Goal: Task Accomplishment & Management: Manage account settings

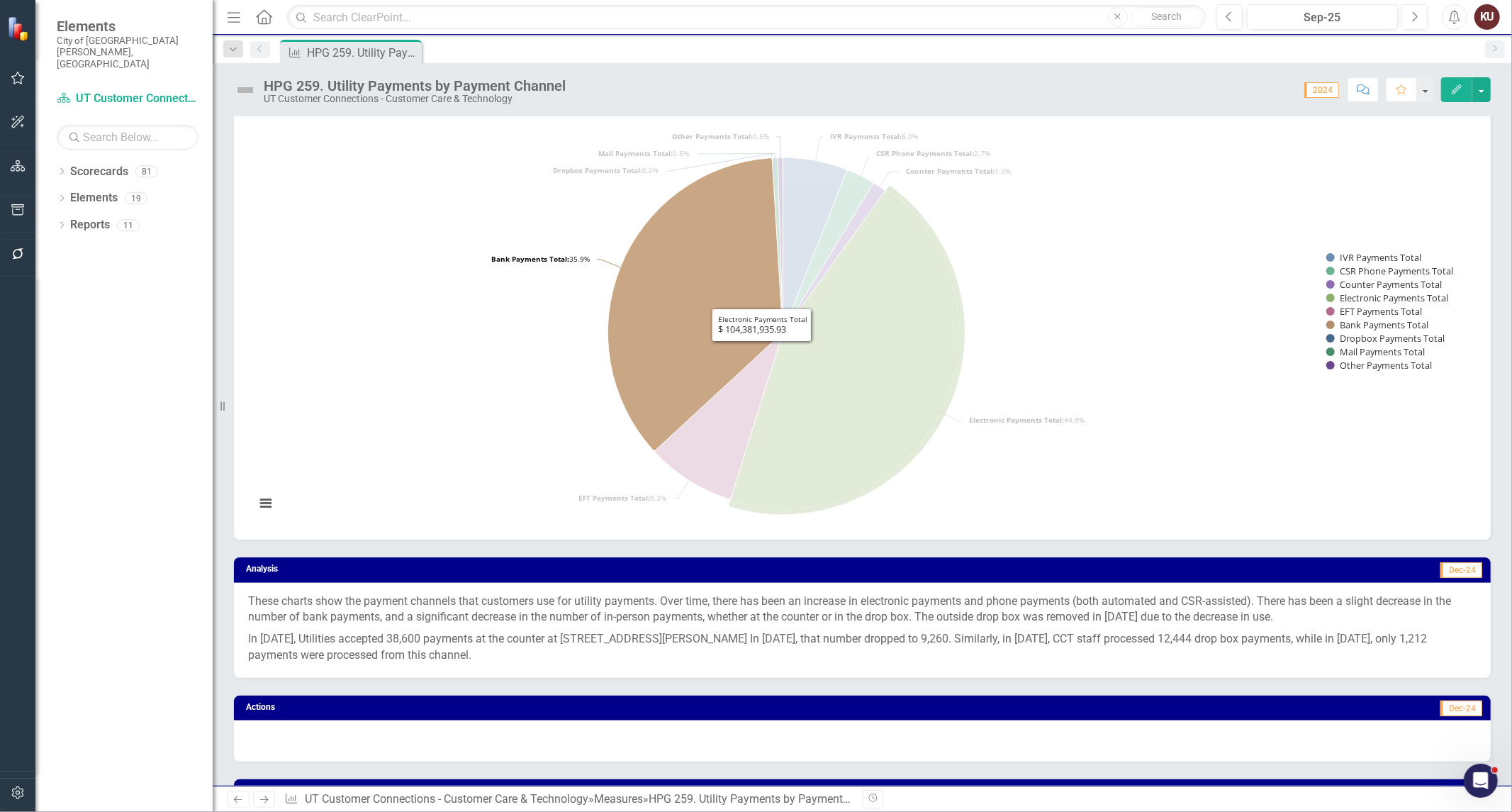
scroll to position [551, 0]
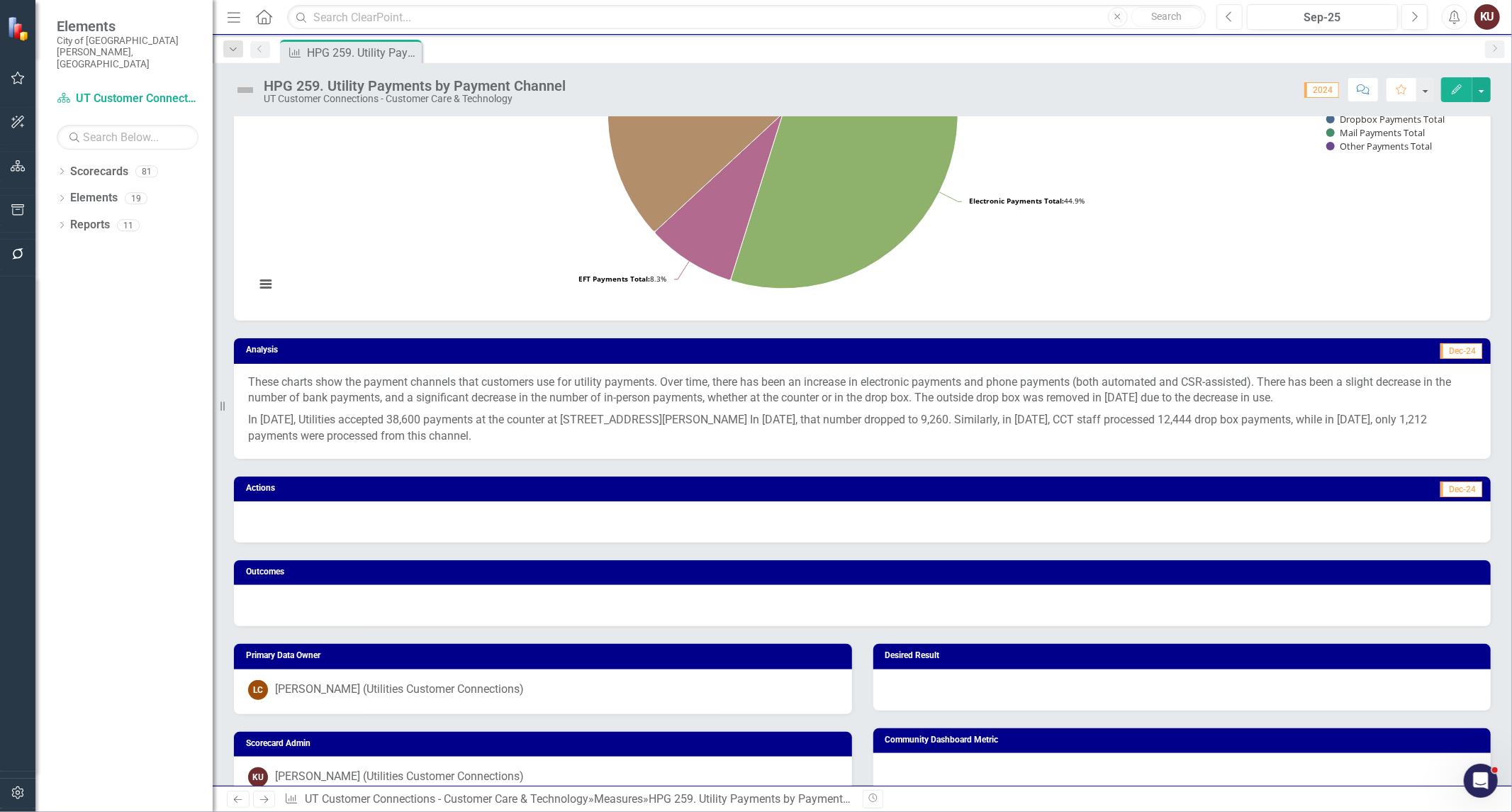
click at [1228, 16] on icon "Previous" at bounding box center [1229, 17] width 8 height 13
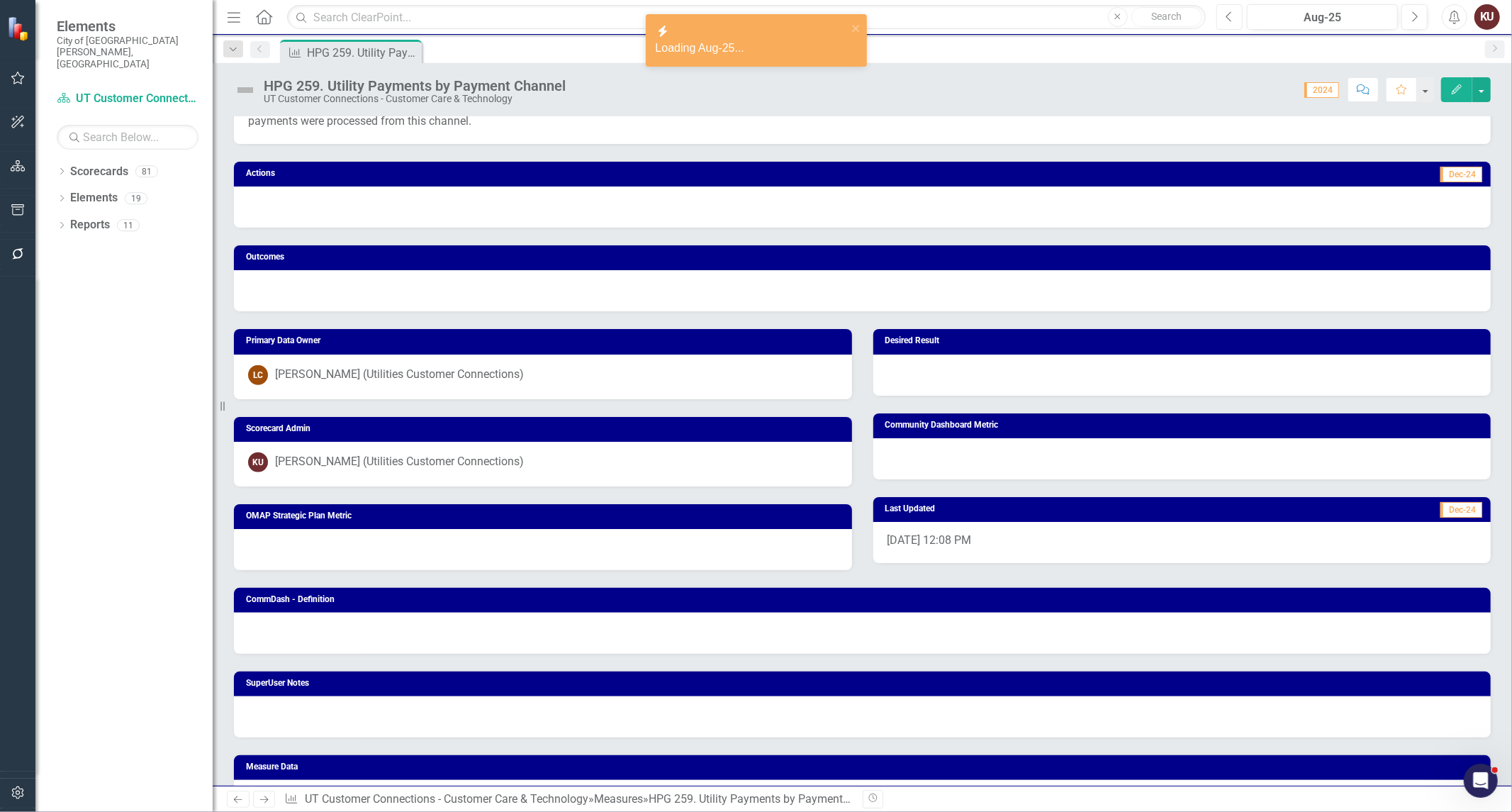
scroll to position [1100, 0]
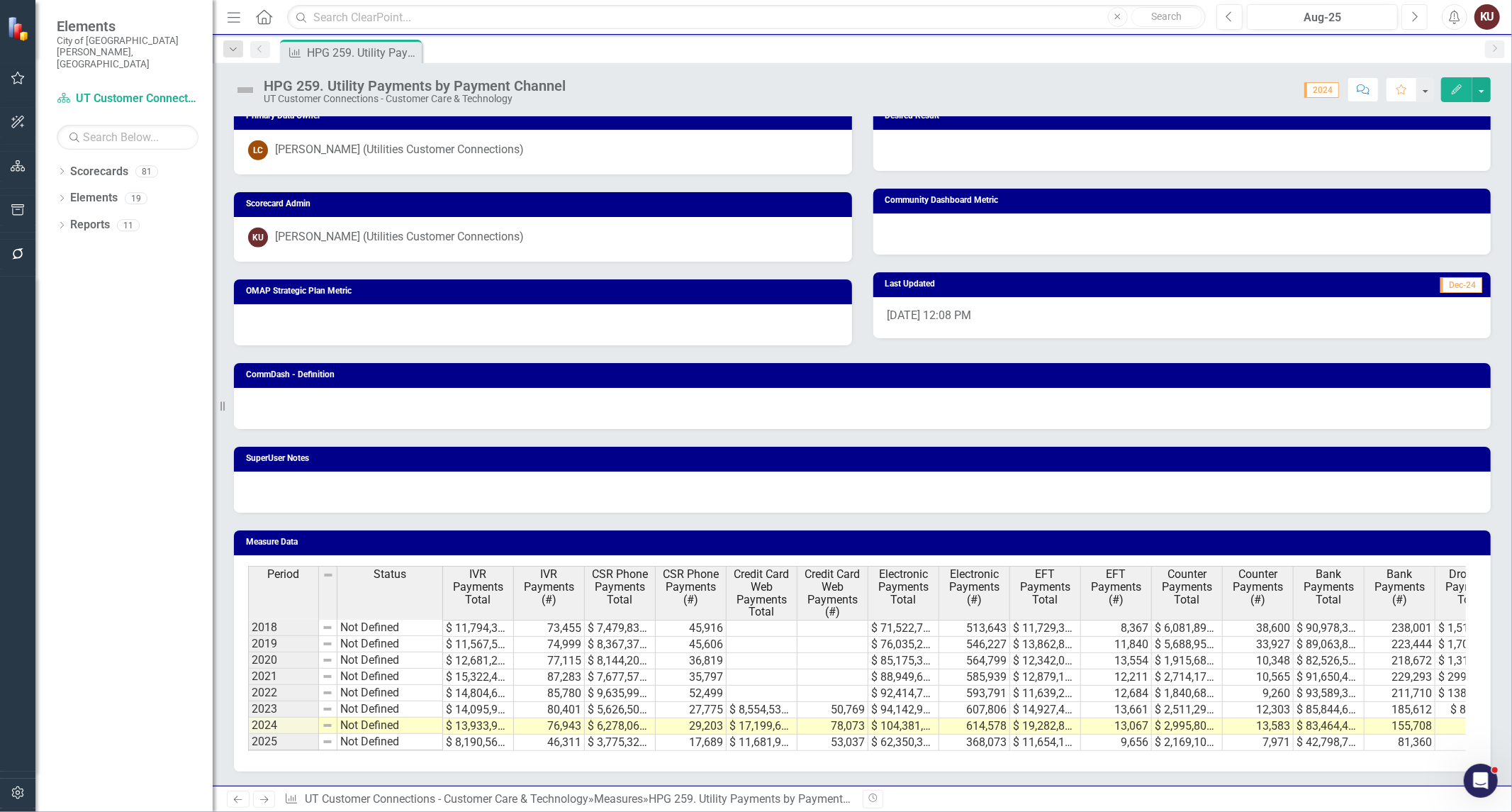
click at [1411, 14] on icon "Next" at bounding box center [1414, 17] width 8 height 13
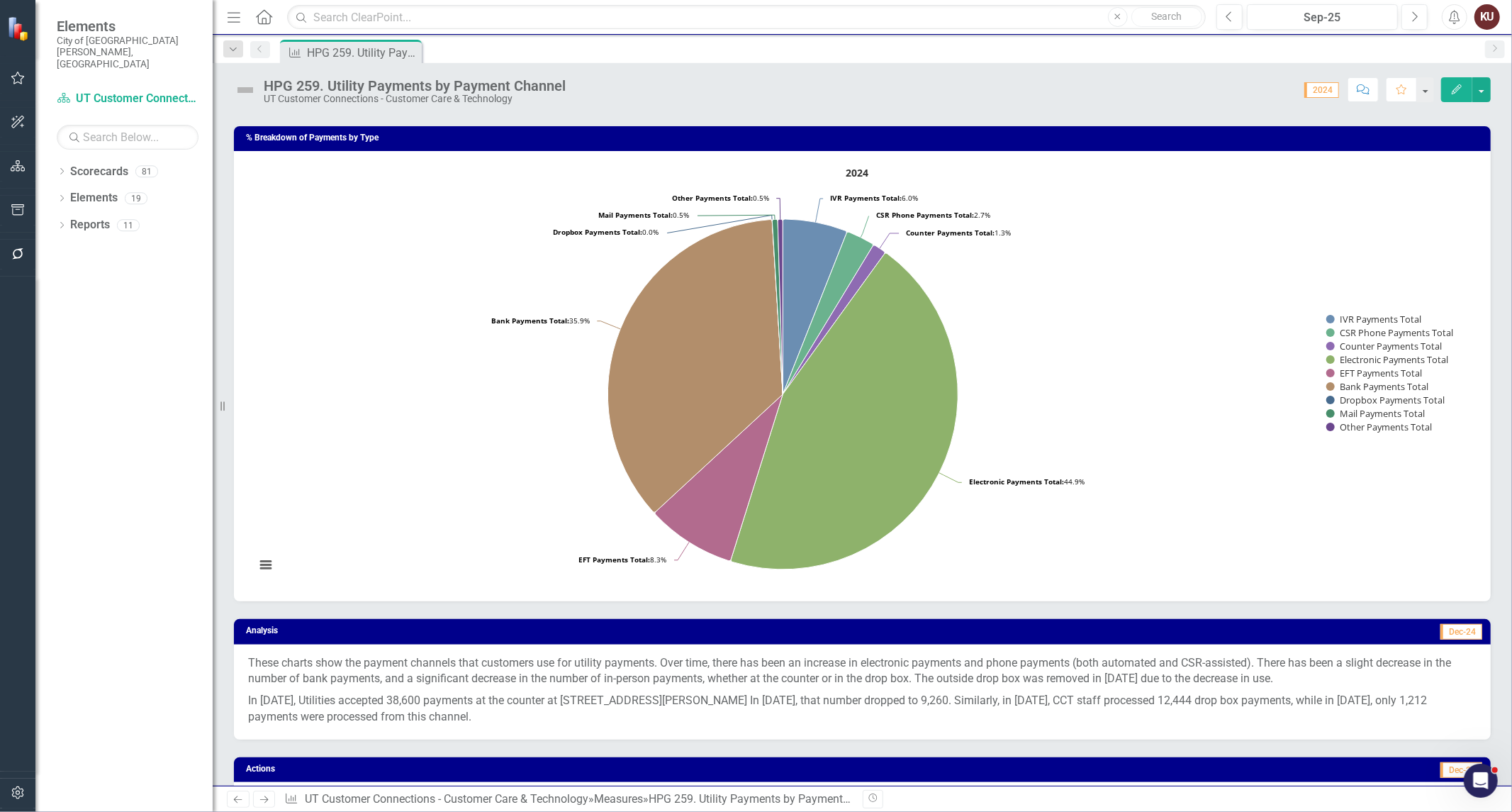
scroll to position [551, 0]
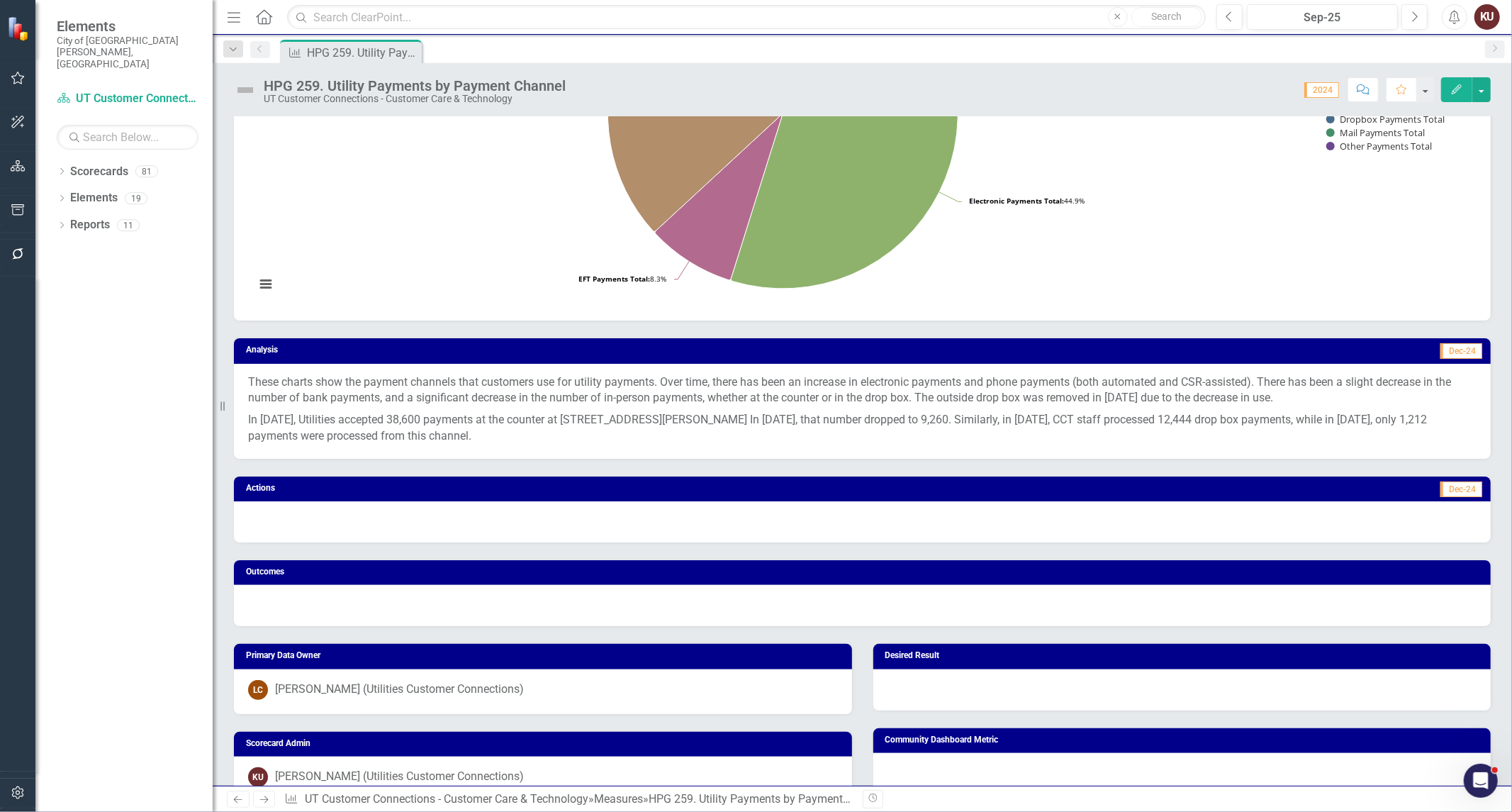
click at [443, 385] on p "These charts show the payment channels that customers use for utility payments.…" at bounding box center [861, 392] width 1228 height 35
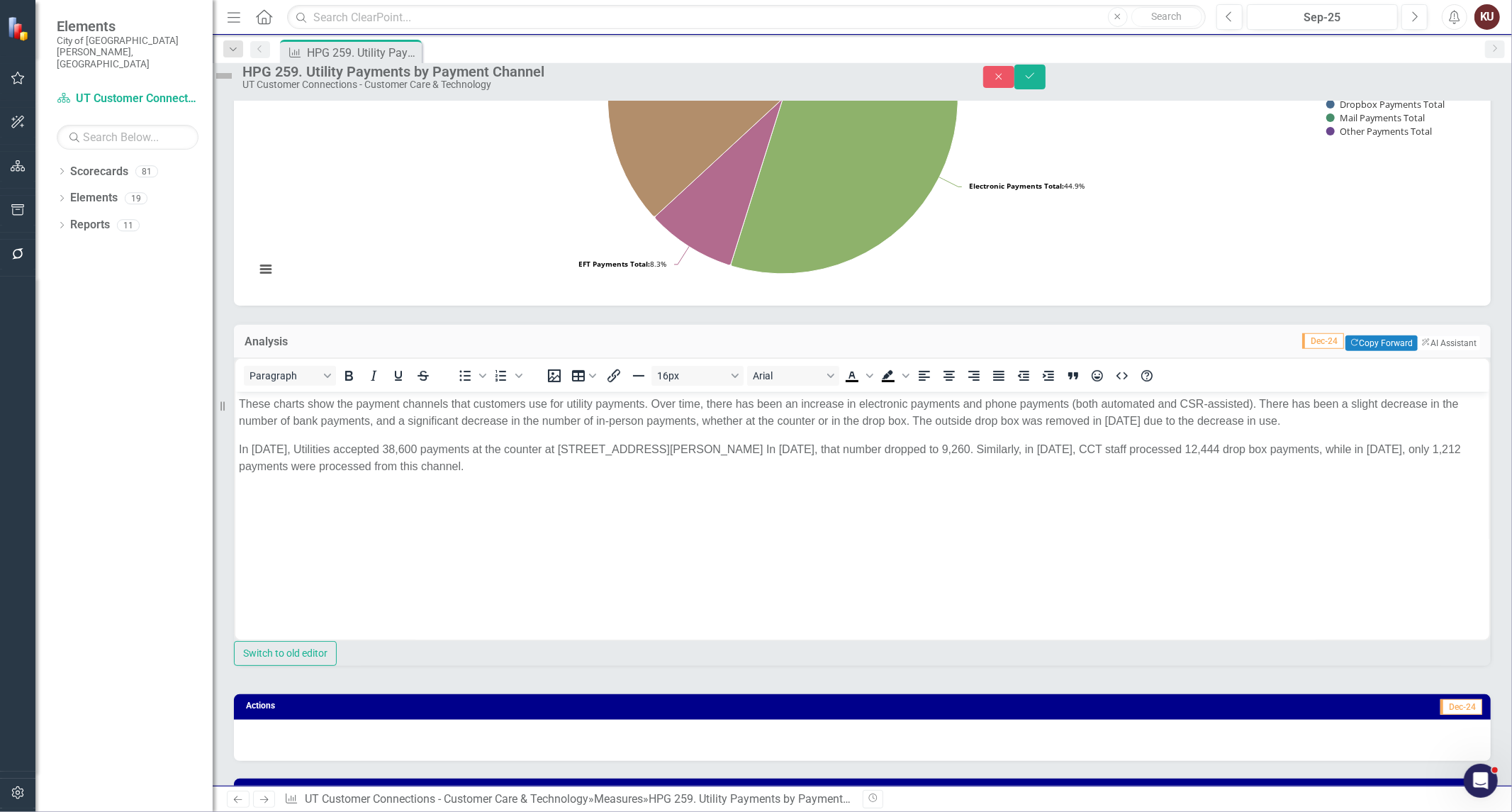
scroll to position [0, 0]
click at [331, 407] on p "These charts show the payment channels that customers use for utility payments.…" at bounding box center [861, 413] width 1246 height 34
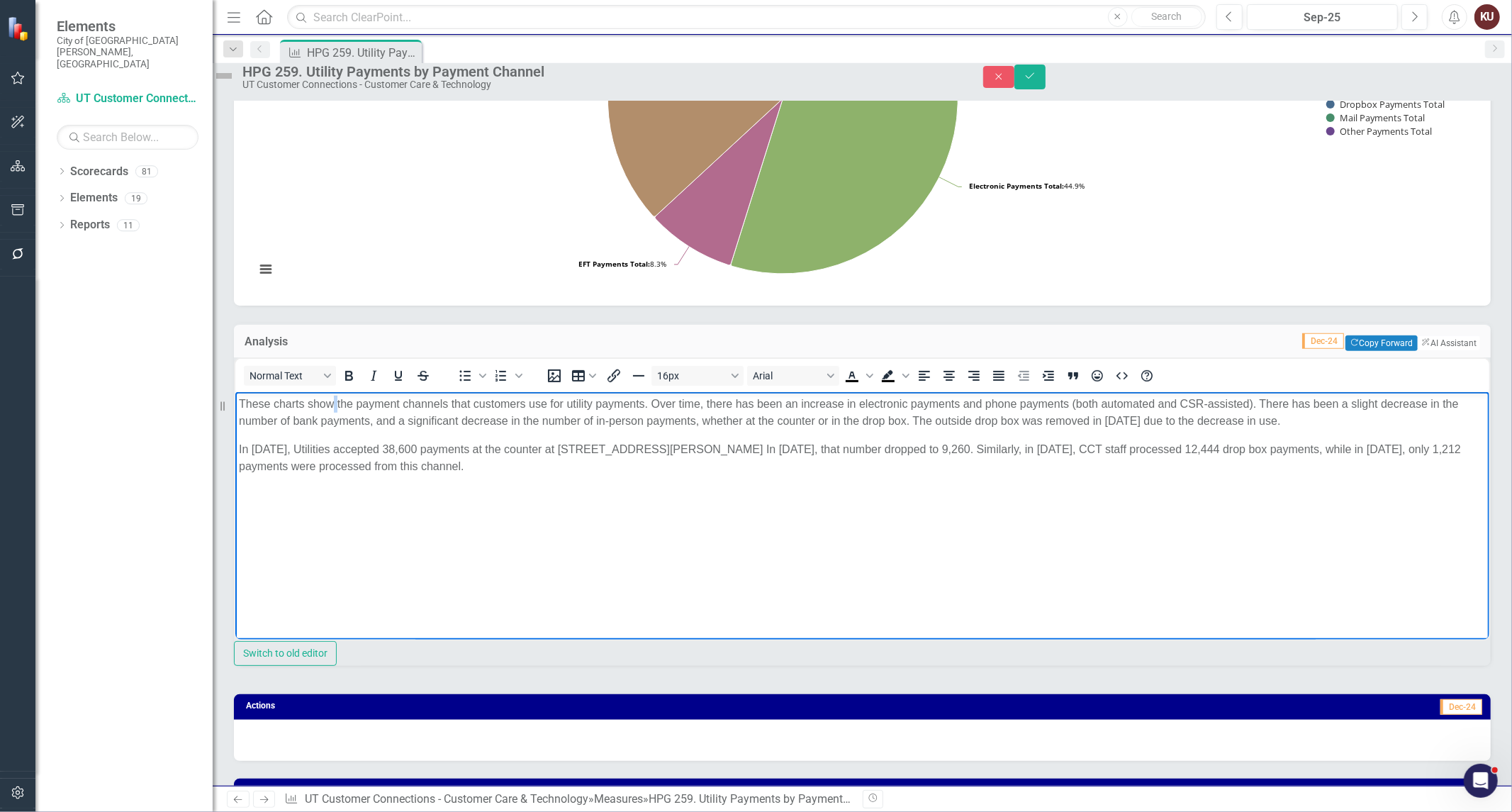
click at [331, 407] on p "These charts show the payment channels that customers use for utility payments.…" at bounding box center [861, 413] width 1246 height 34
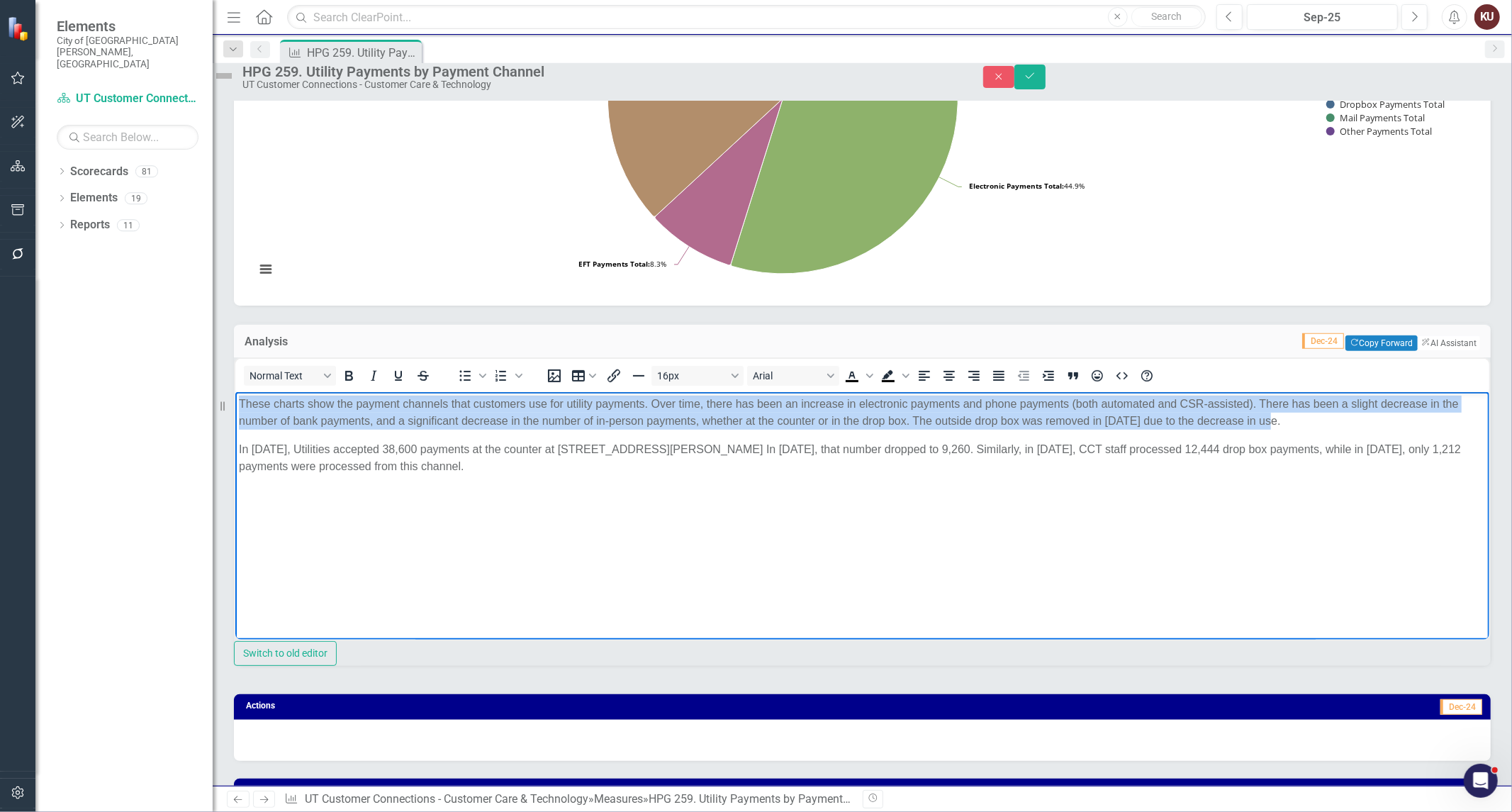
click at [331, 407] on p "These charts show the payment channels that customers use for utility payments.…" at bounding box center [861, 413] width 1246 height 34
copy p "These charts show the payment channels that customers use for utility payments.…"
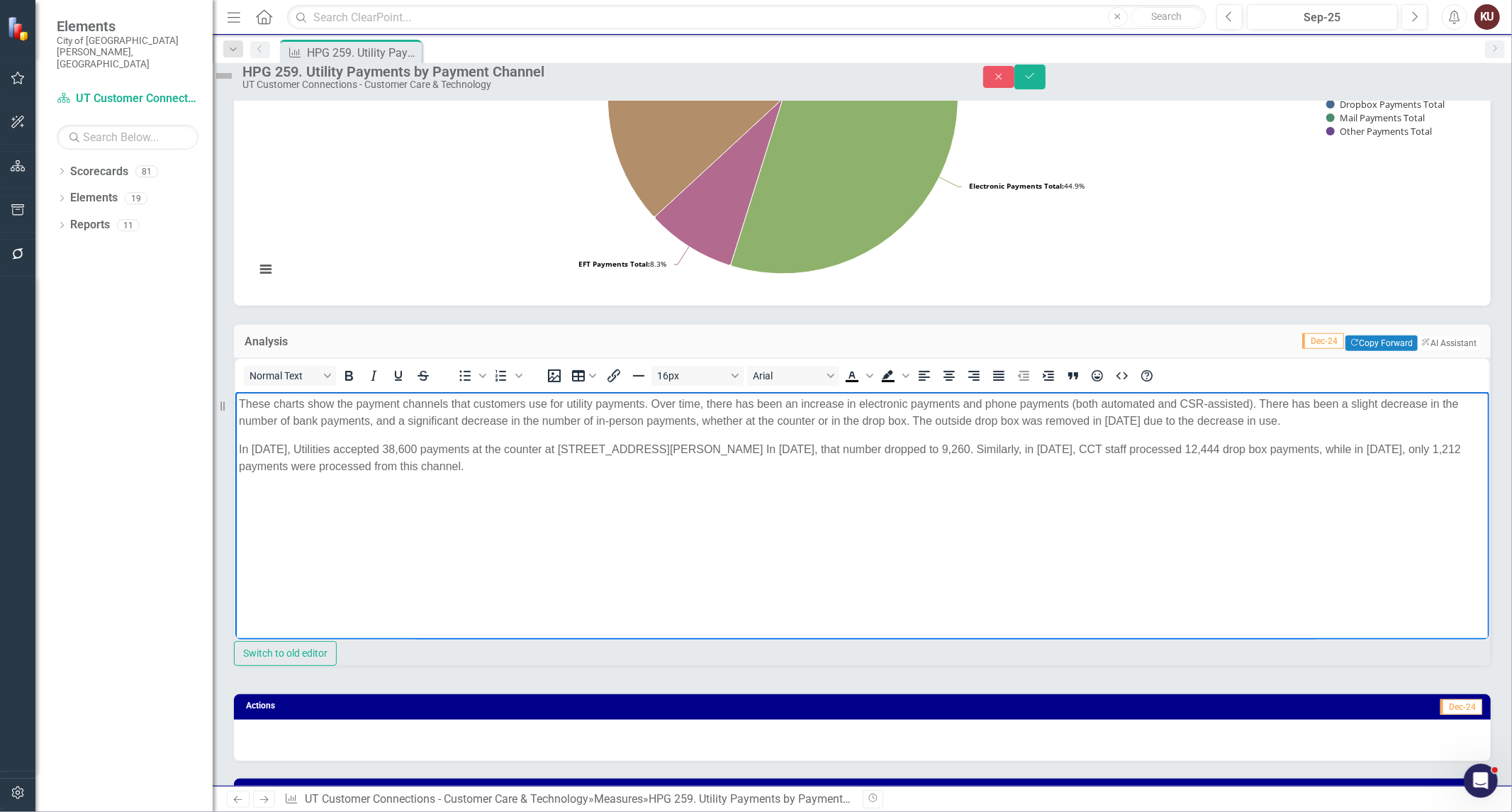
click at [410, 516] on body "These charts show the payment channels that customers use for utility payments.…" at bounding box center [861, 498] width 1254 height 213
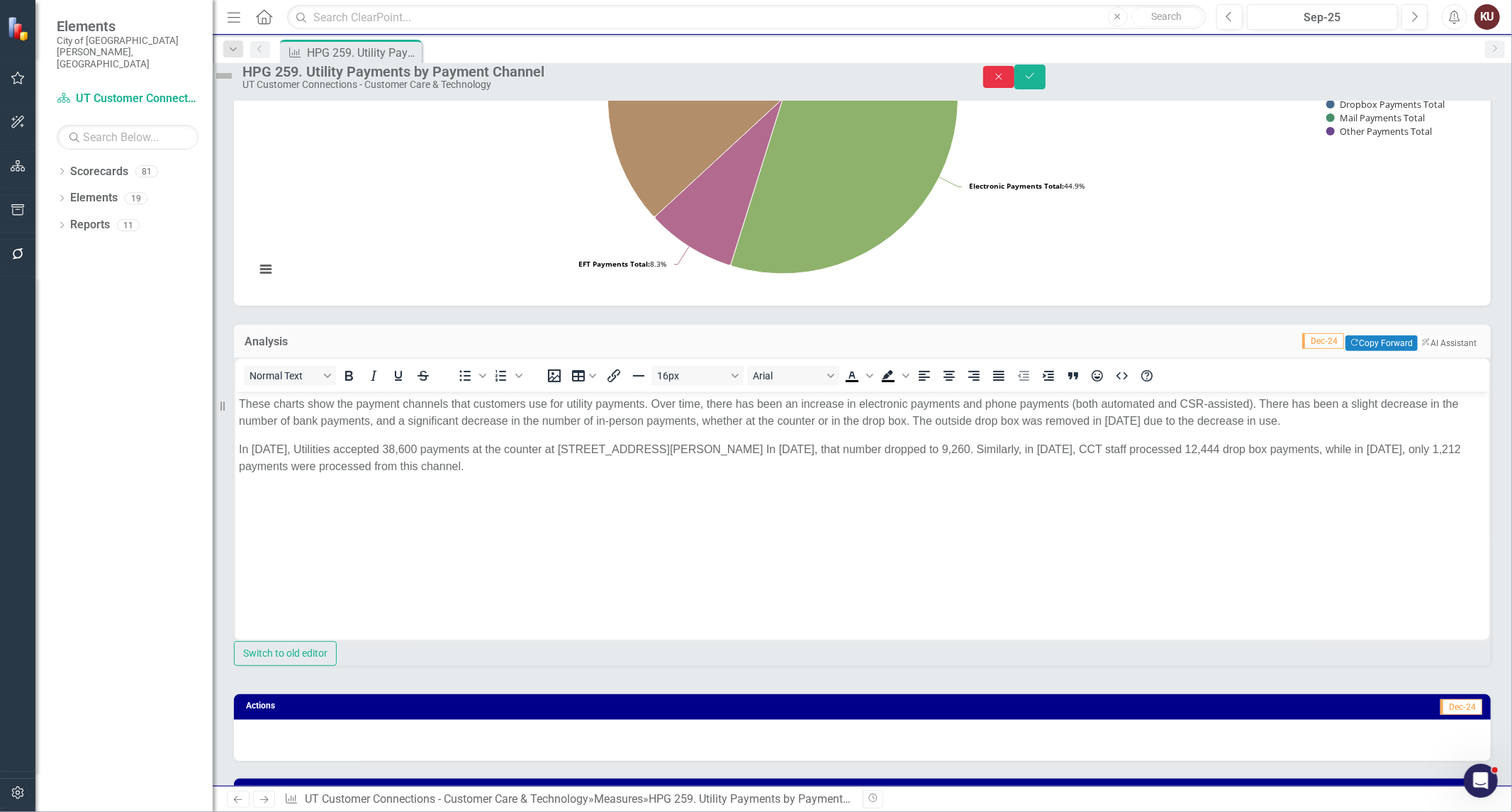
click at [1014, 73] on button "Close" at bounding box center [998, 76] width 31 height 22
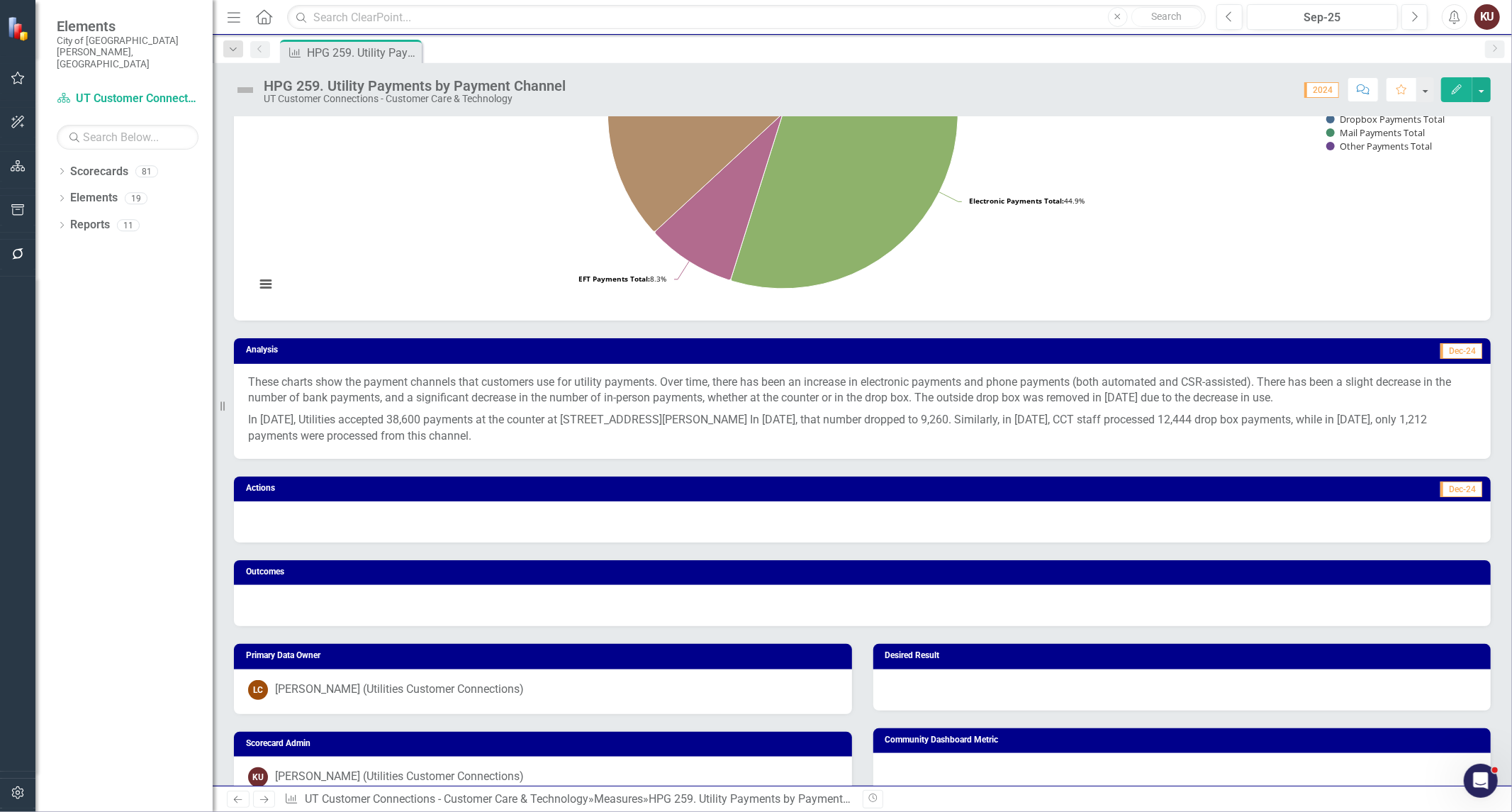
click at [387, 393] on p "These charts show the payment channels that customers use for utility payments.…" at bounding box center [861, 392] width 1228 height 35
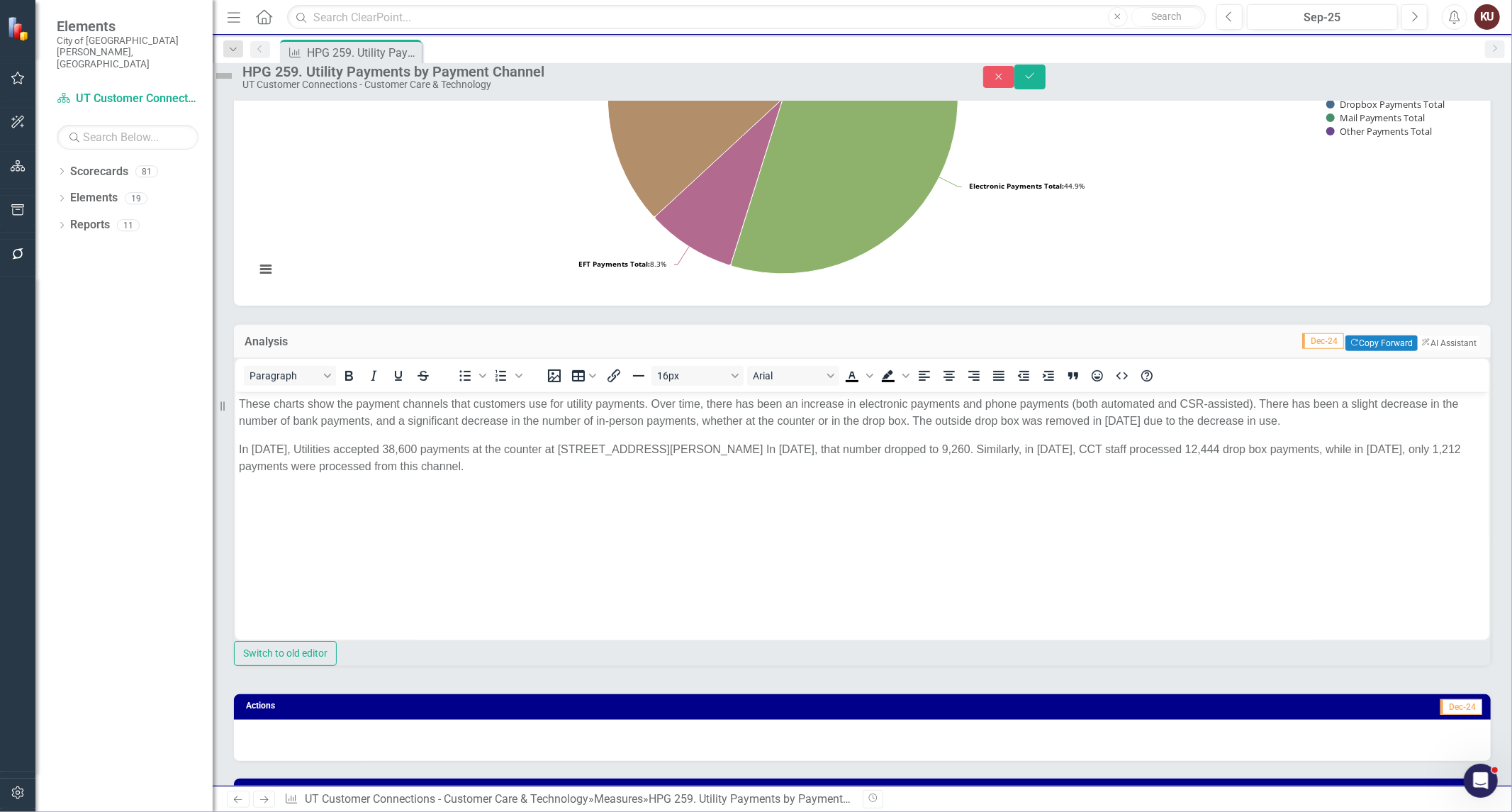
click at [298, 409] on p "These charts show the payment channels that customers use for utility payments.…" at bounding box center [861, 413] width 1246 height 34
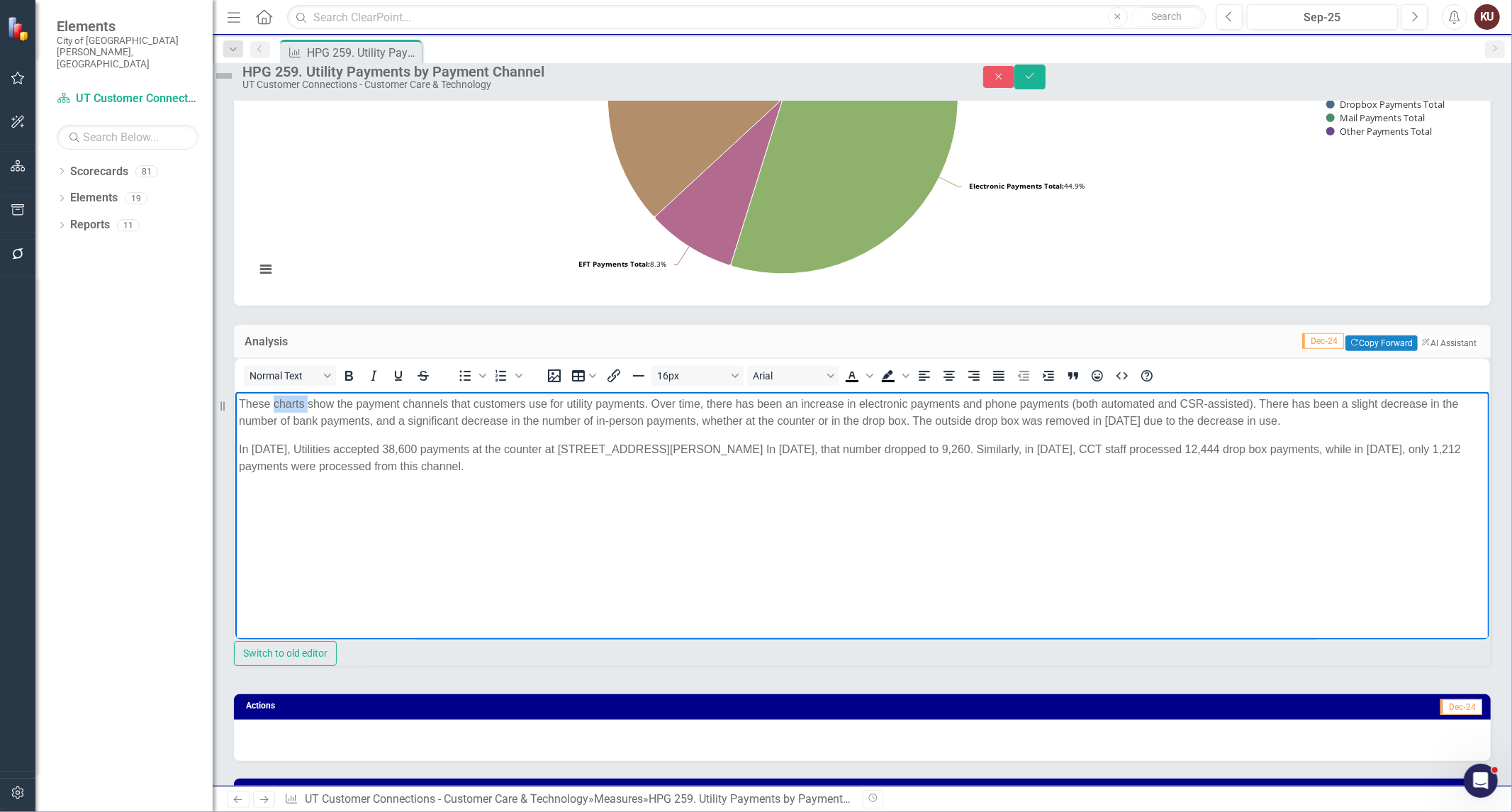
click at [298, 409] on p "These charts show the payment channels that customers use for utility payments.…" at bounding box center [861, 413] width 1246 height 34
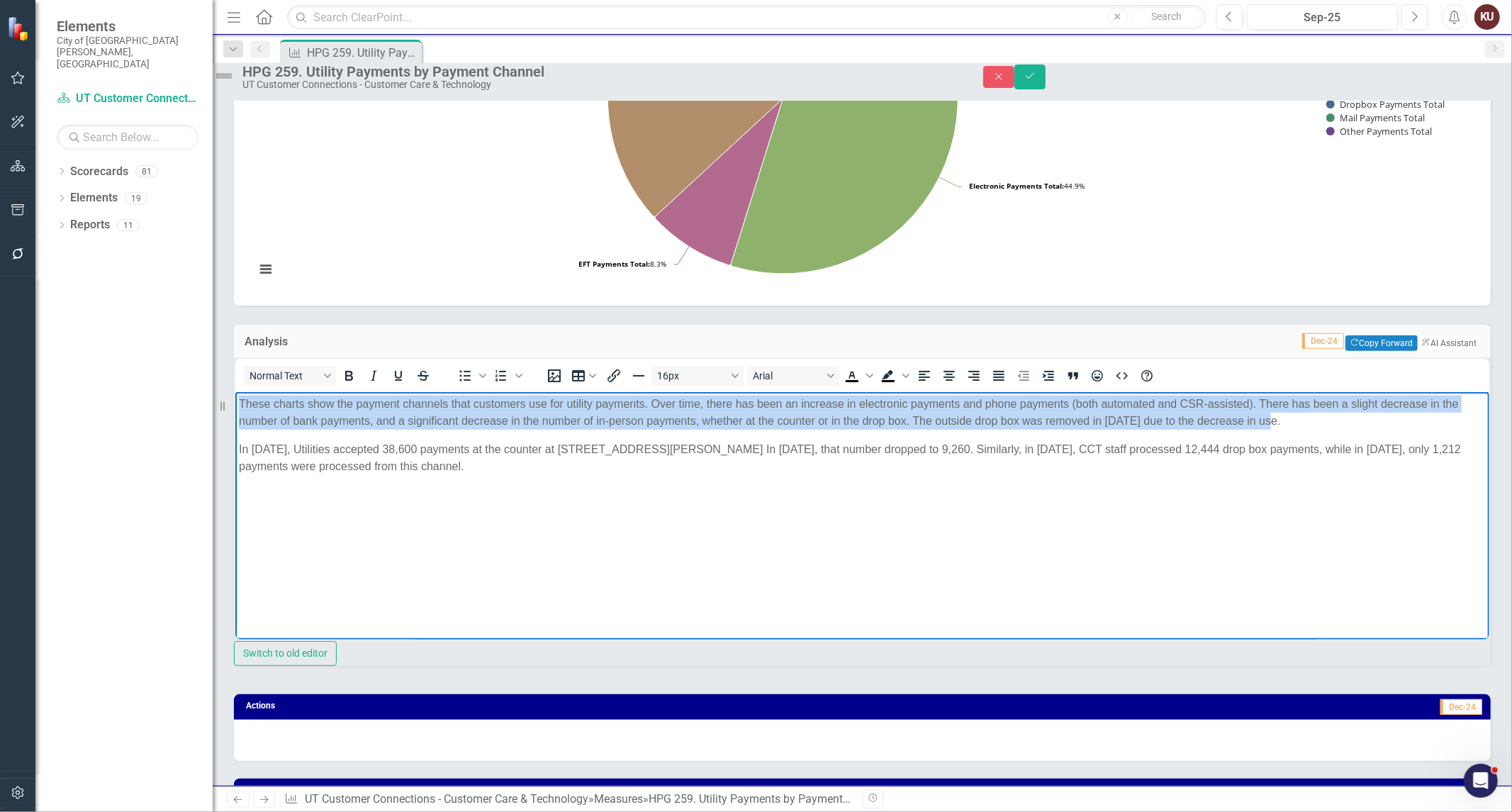
click at [298, 409] on p "These charts show the payment channels that customers use for utility payments.…" at bounding box center [861, 413] width 1246 height 34
copy p "These charts show the payment channels that customers use for utility payments.…"
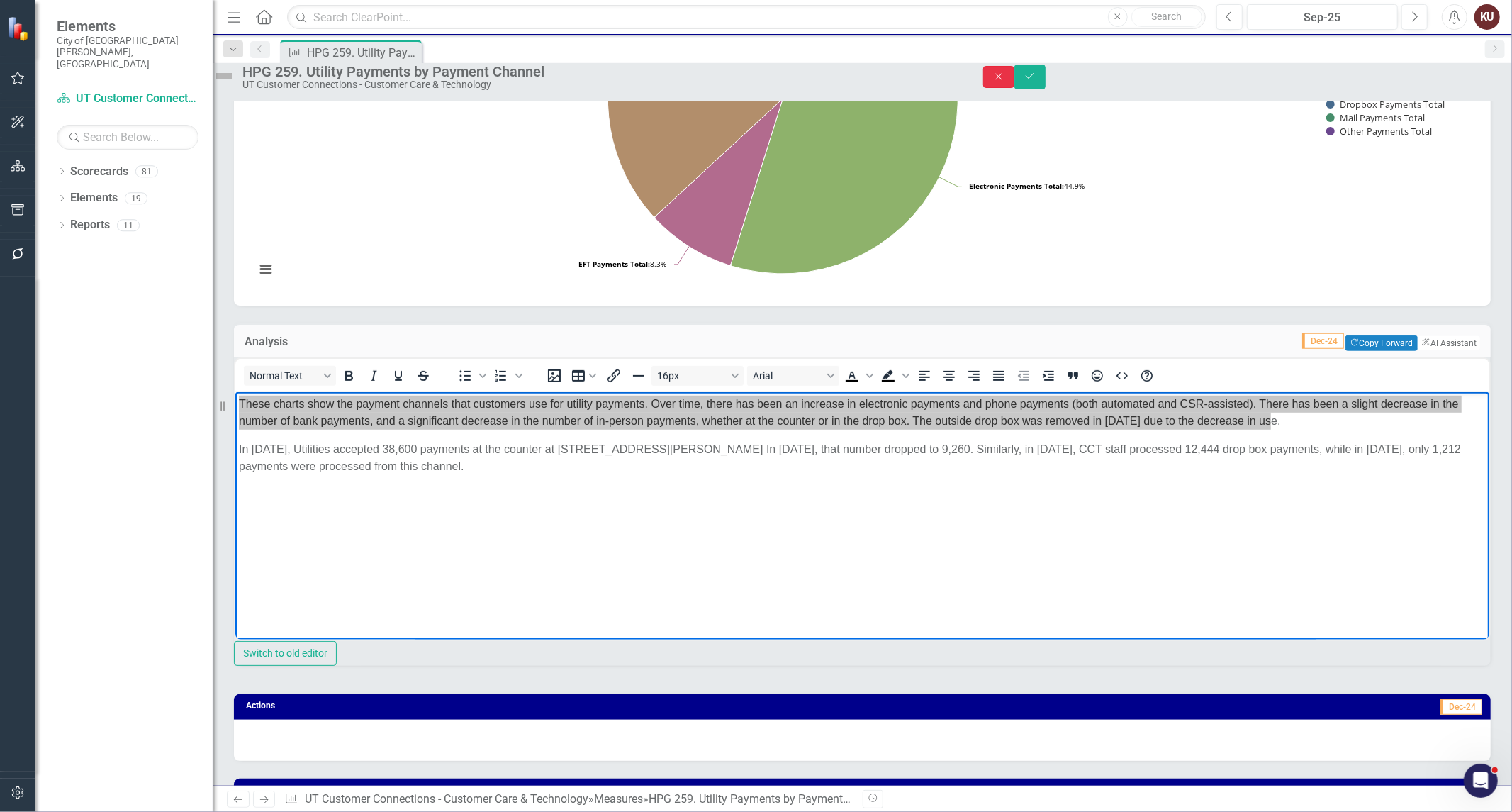
click at [1005, 82] on icon "Close" at bounding box center [998, 76] width 13 height 10
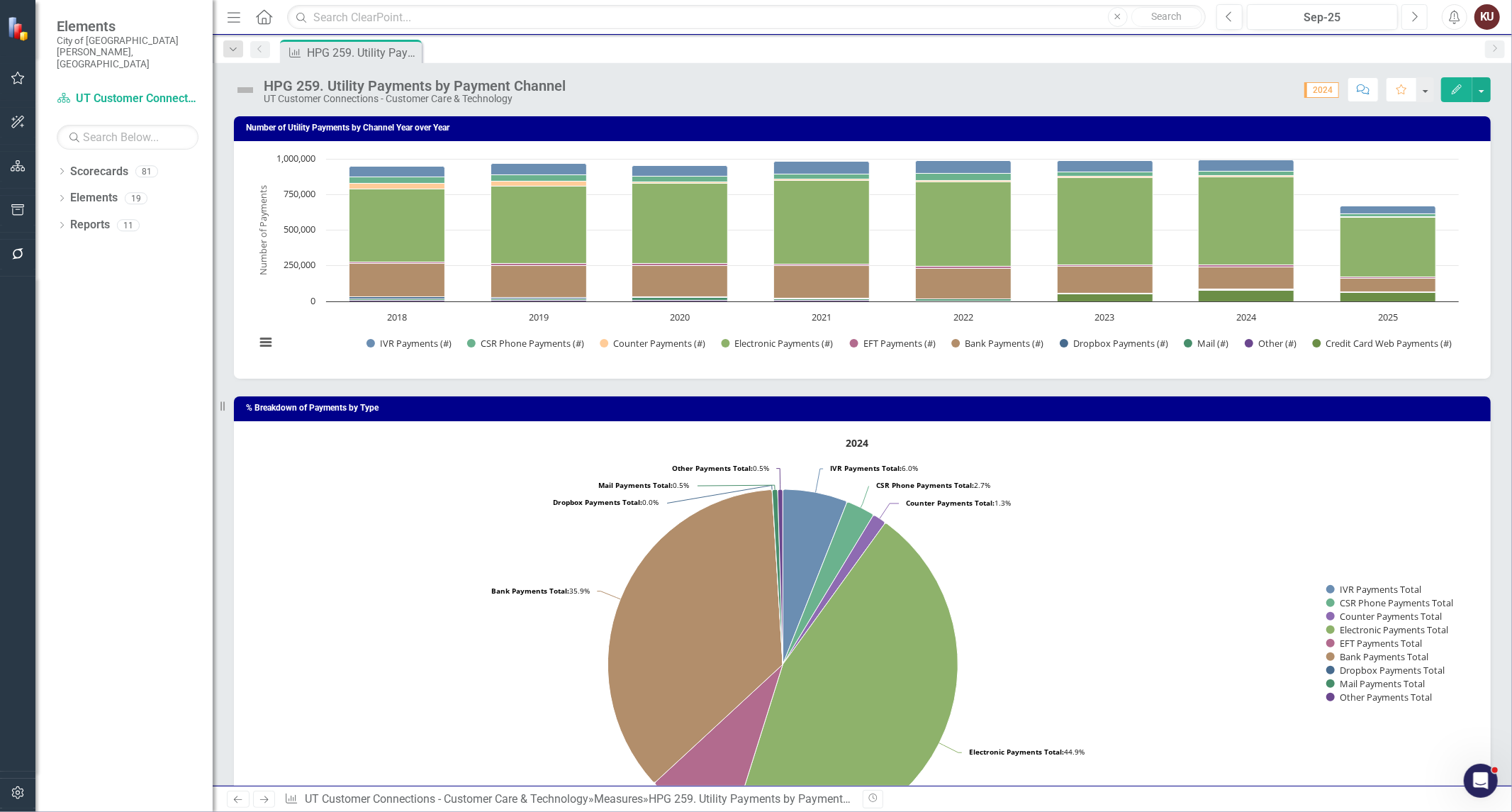
click at [1408, 18] on button "Next" at bounding box center [1414, 17] width 26 height 25
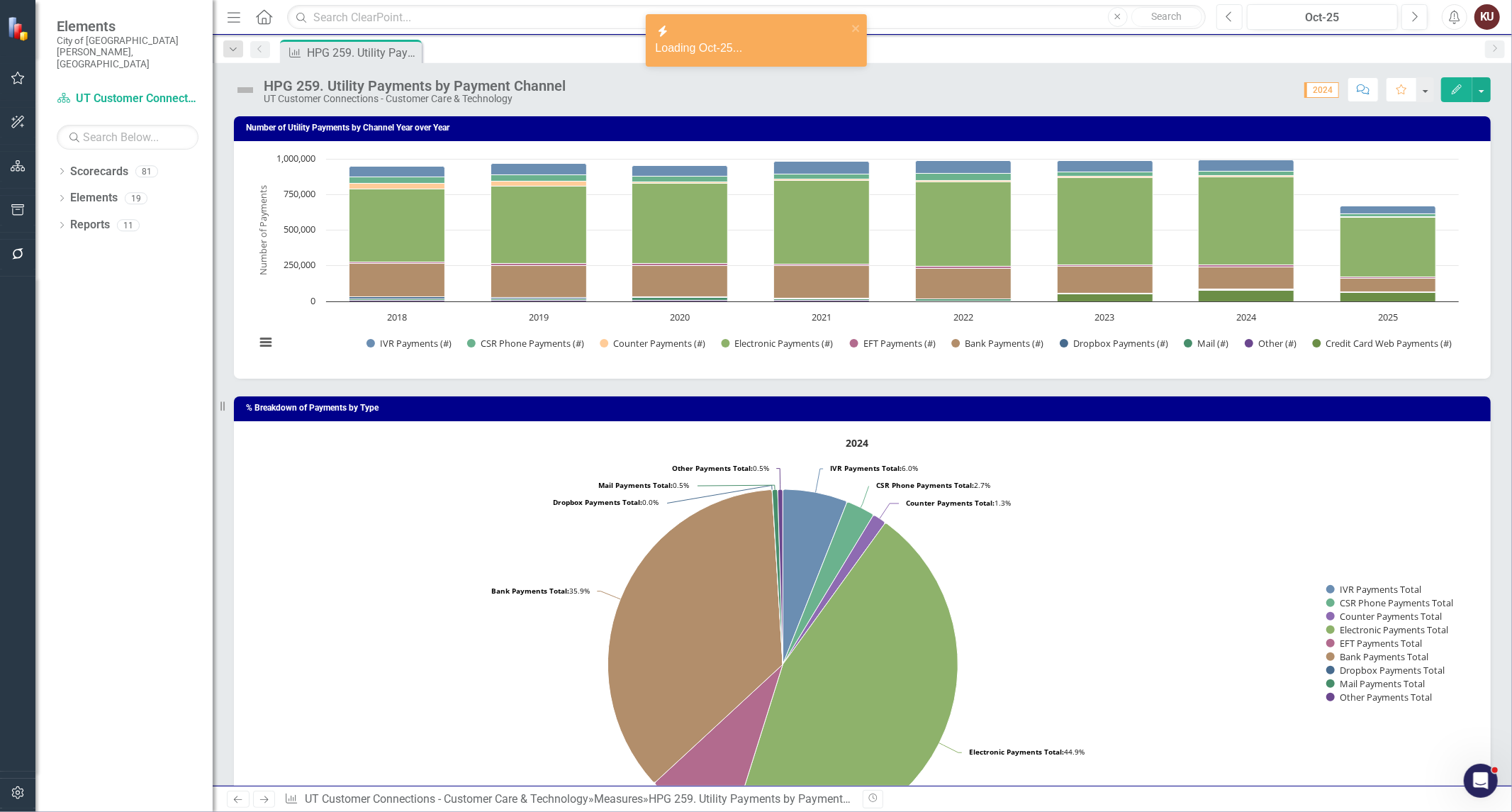
click at [1223, 21] on button "Previous" at bounding box center [1229, 17] width 26 height 25
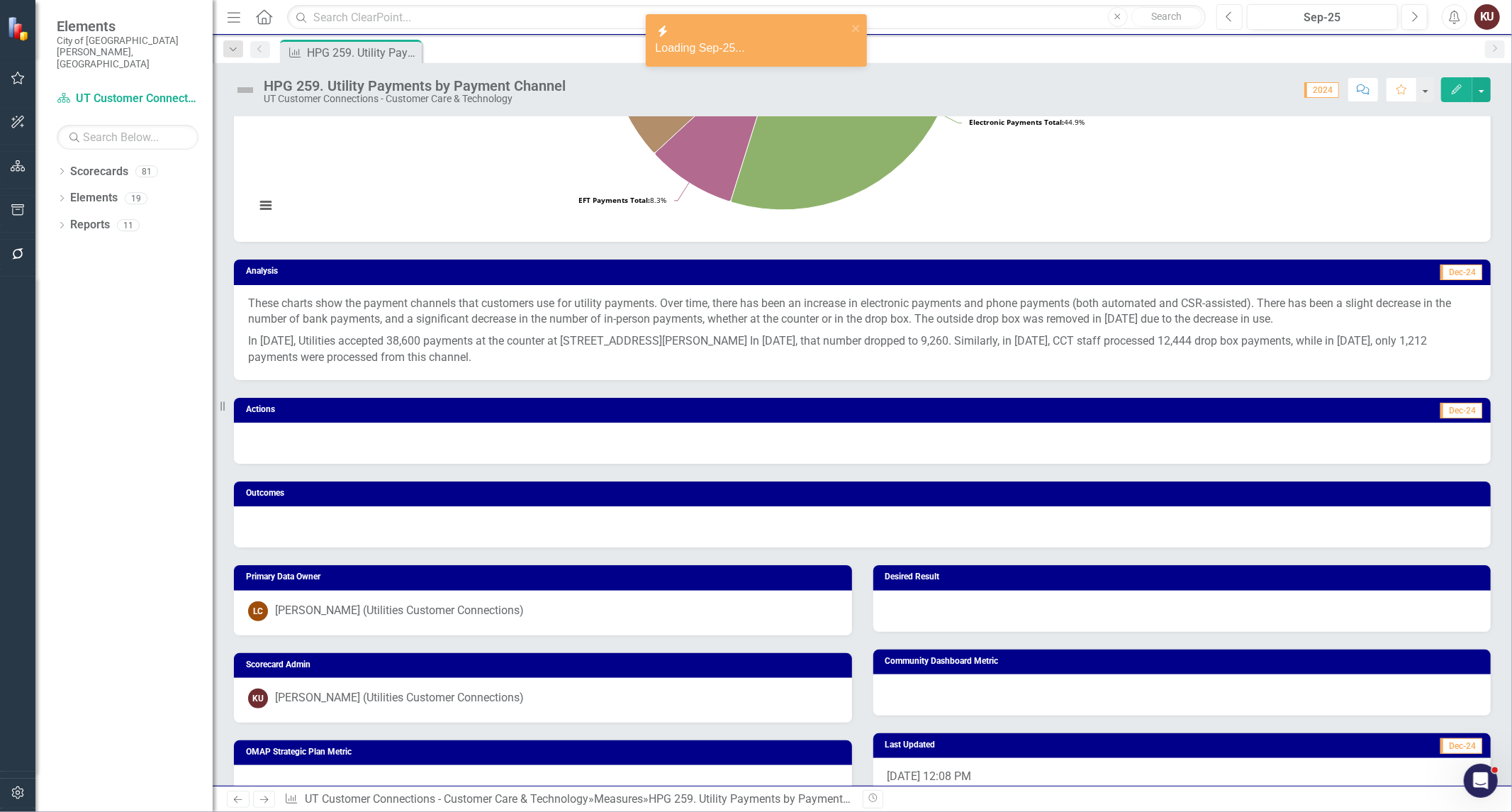
scroll to position [1100, 0]
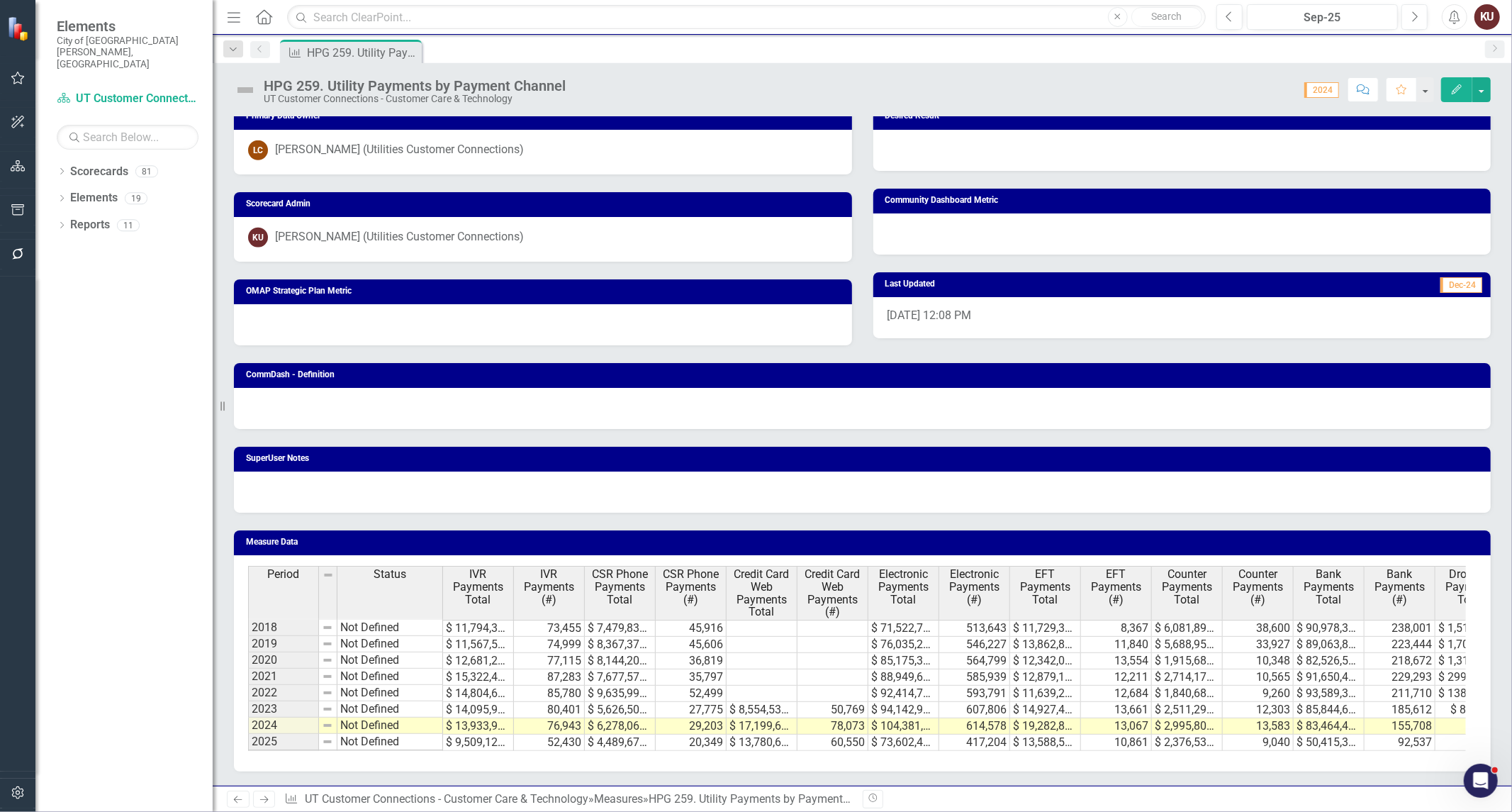
click at [264, 803] on icon "Next" at bounding box center [264, 799] width 12 height 9
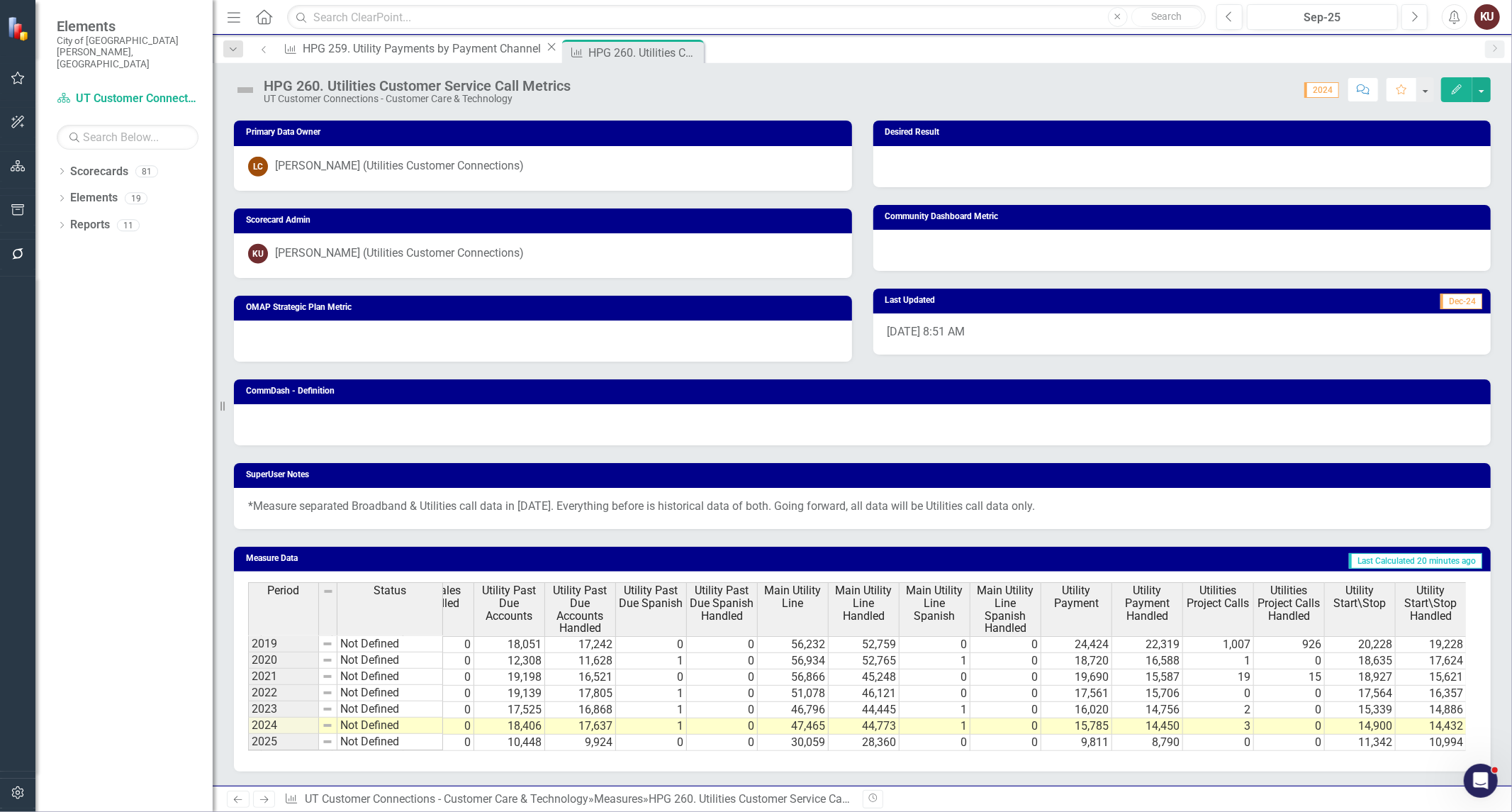
scroll to position [0, 1883]
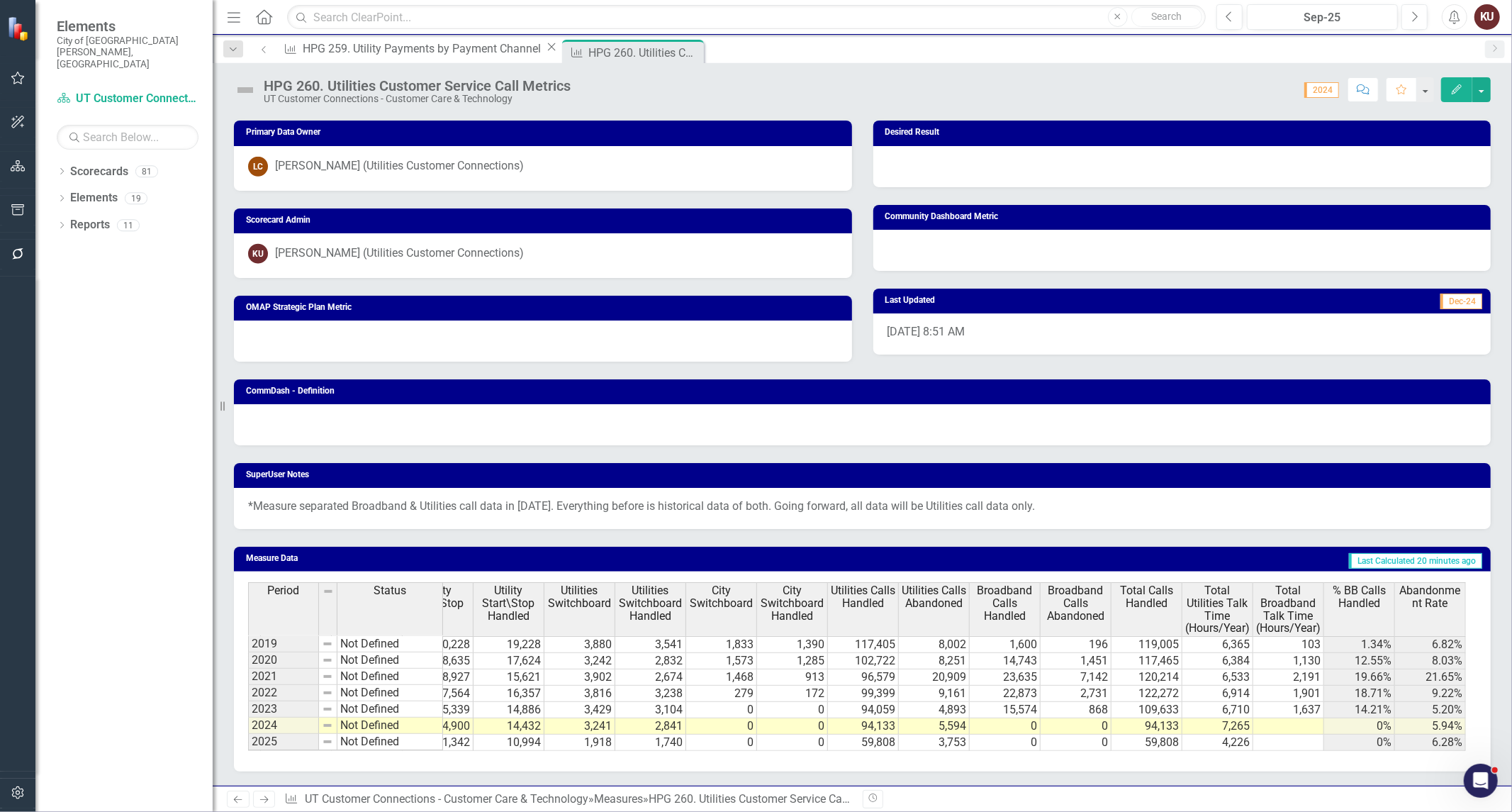
click at [1220, 735] on tr "0 10,448 9,924 0 0 30,059 28,360 0 0 9,811 8,790 0 0 11,342 10,994 1,918 1,740 …" at bounding box center [473, 742] width 1984 height 16
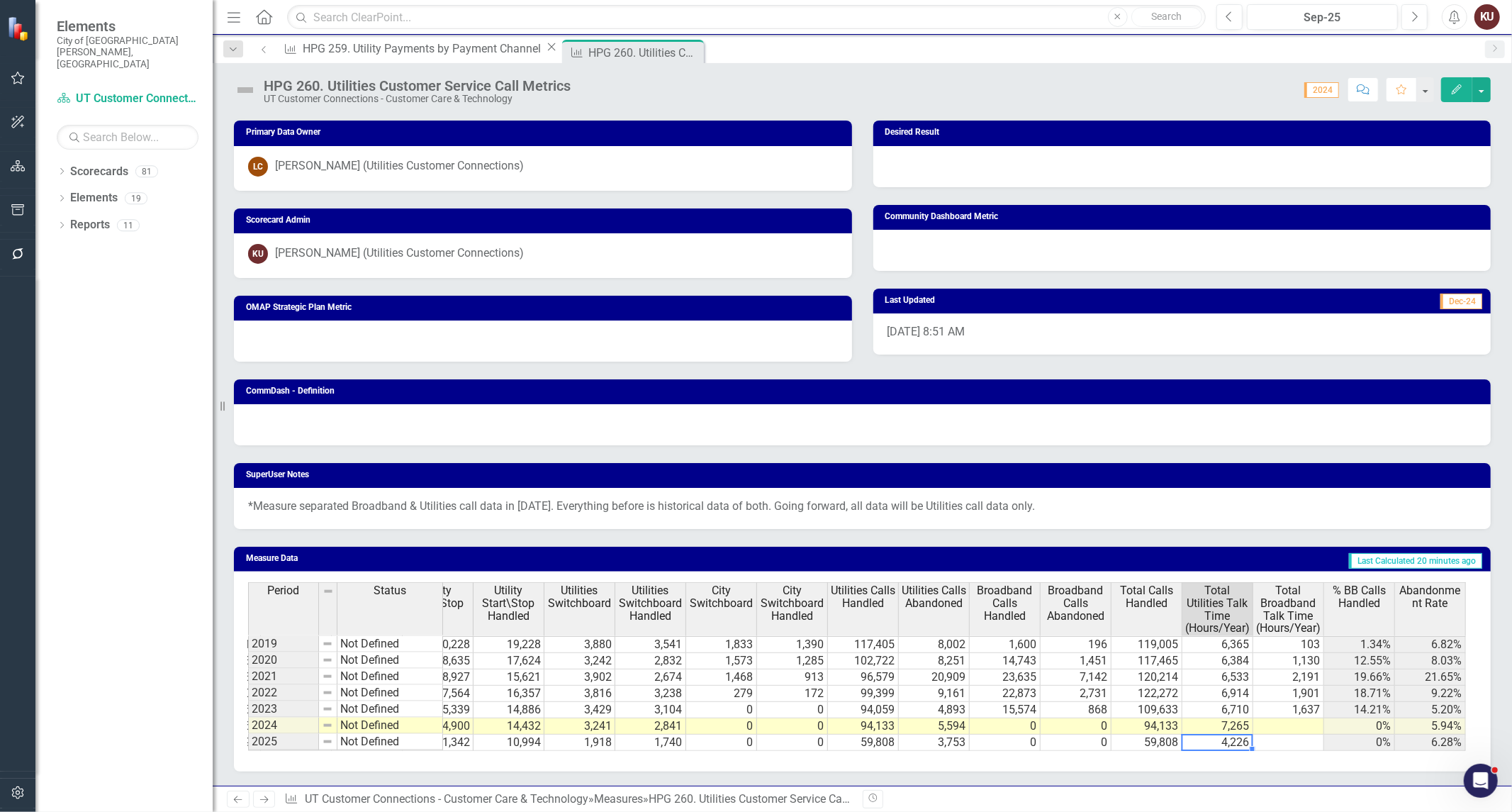
click at [1220, 735] on td "4,226" at bounding box center [1218, 742] width 71 height 16
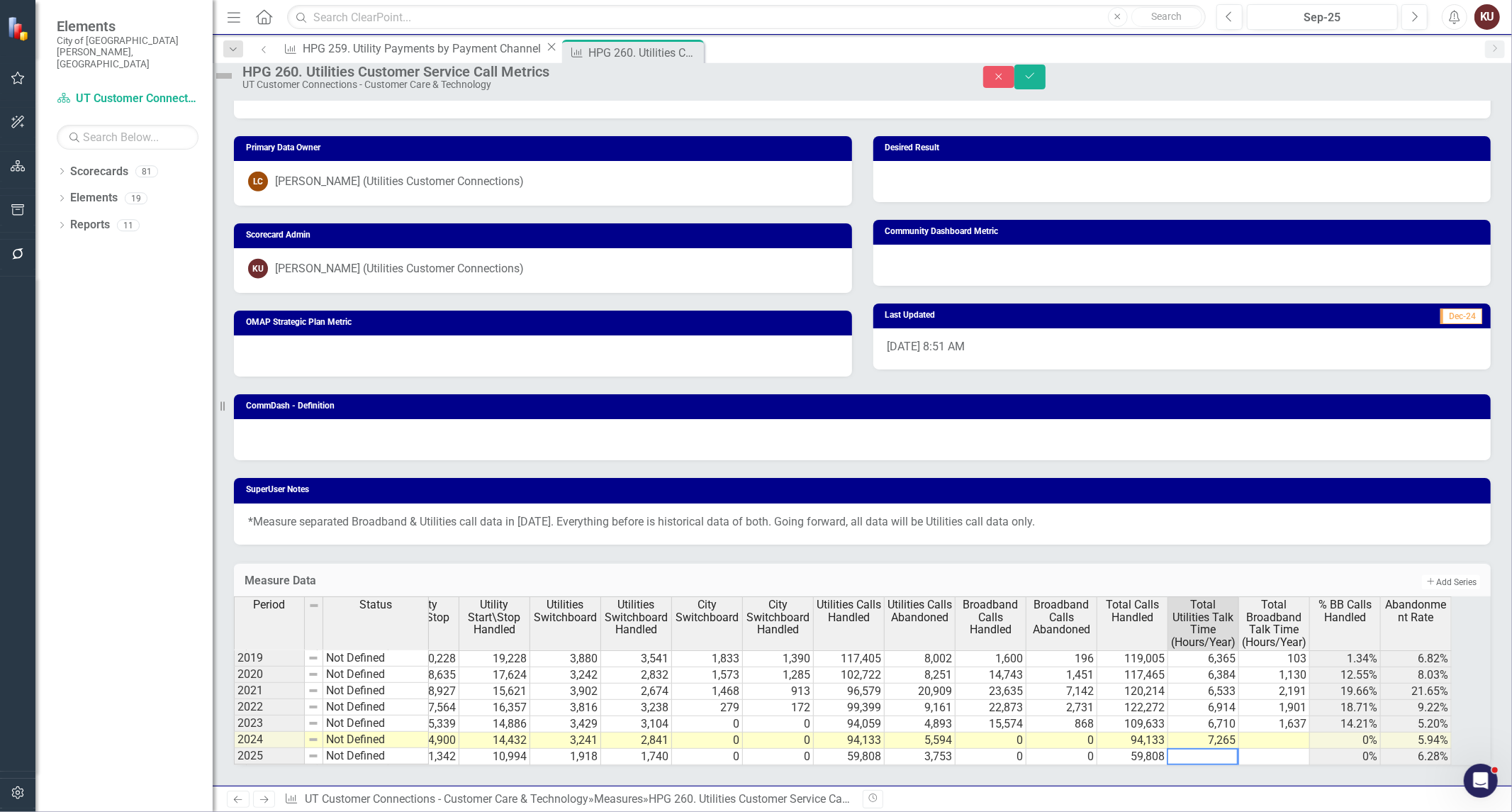
click at [1198, 748] on textarea at bounding box center [1202, 757] width 71 height 17
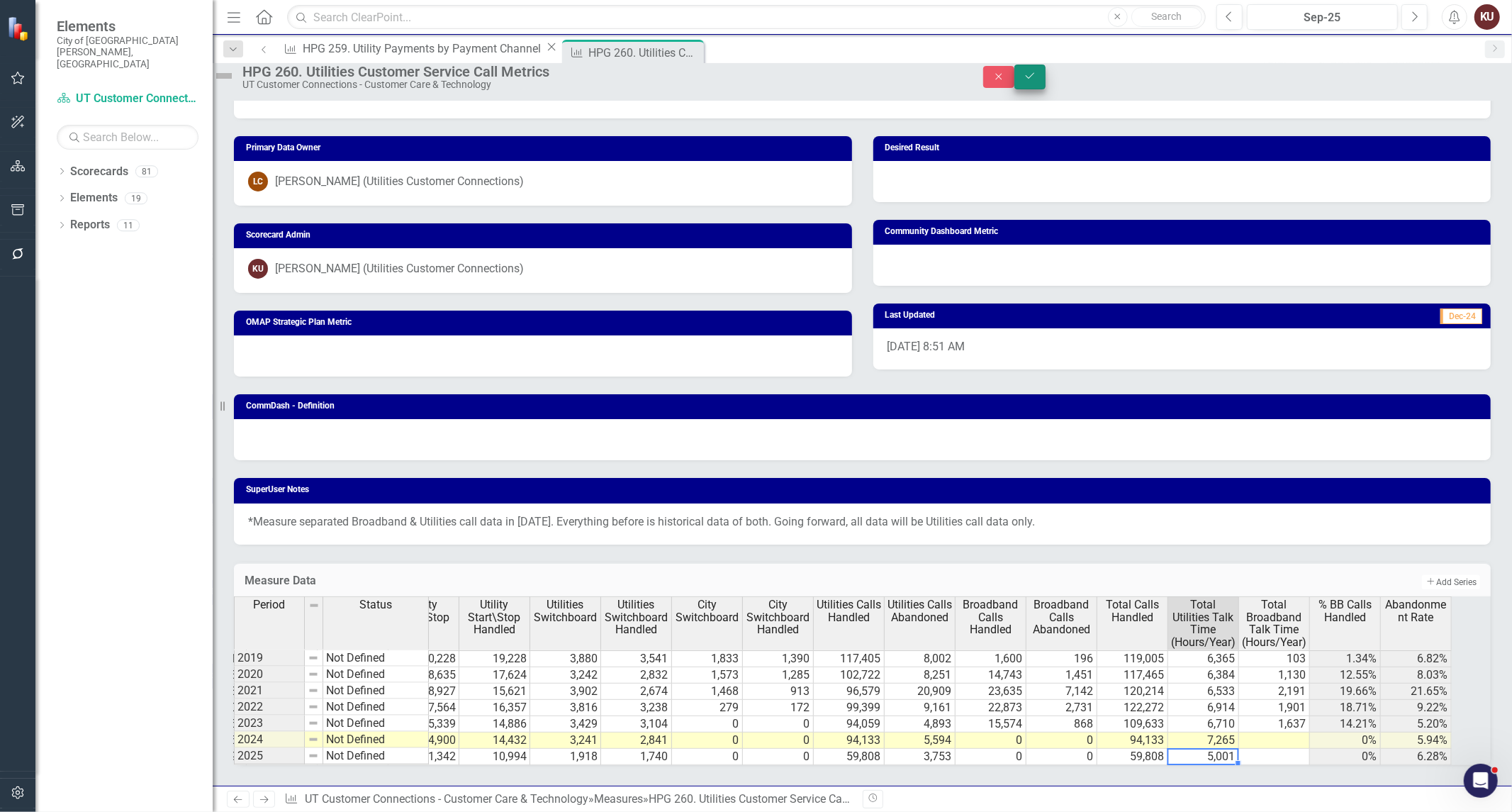
type textarea "5001"
click at [1036, 78] on icon "Save" at bounding box center [1030, 76] width 13 height 10
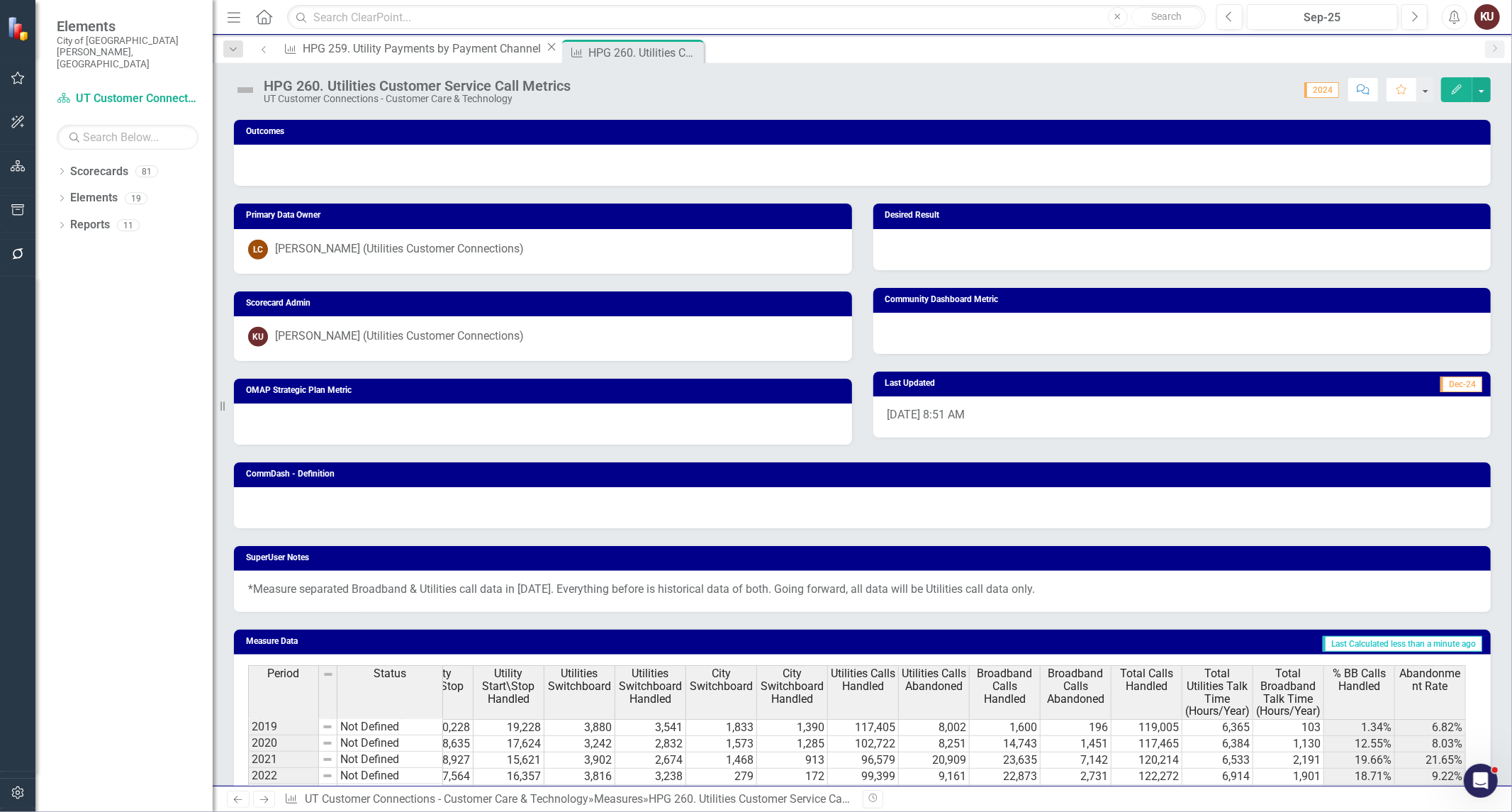
scroll to position [1168, 0]
